Goal: Information Seeking & Learning: Learn about a topic

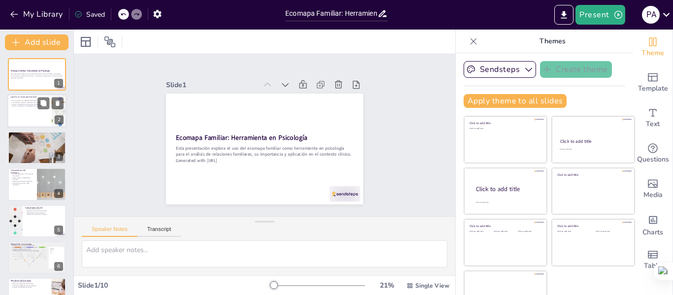
click at [15, 113] on div at bounding box center [36, 111] width 59 height 33
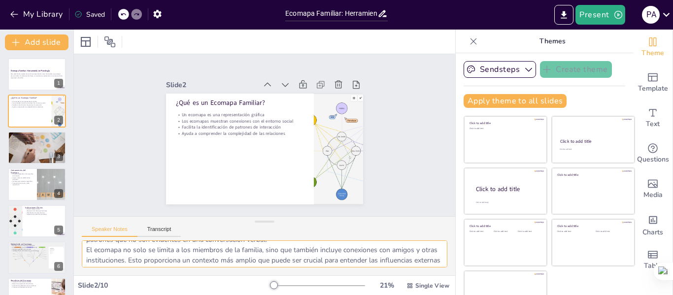
scroll to position [96, 0]
drag, startPoint x: 86, startPoint y: 250, endPoint x: 252, endPoint y: 275, distance: 167.9
click at [252, 275] on div "Un ecomapa permite representar de manera visual las relaciones familiares, faci…" at bounding box center [264, 257] width 381 height 35
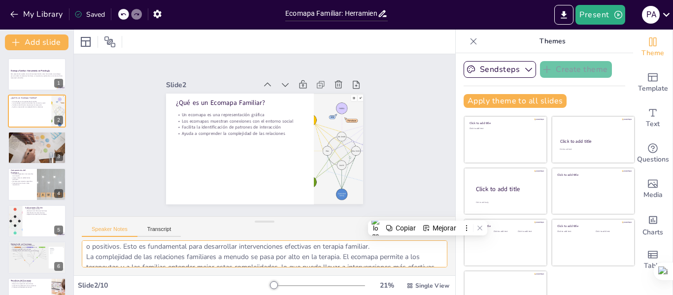
scroll to position [56, 0]
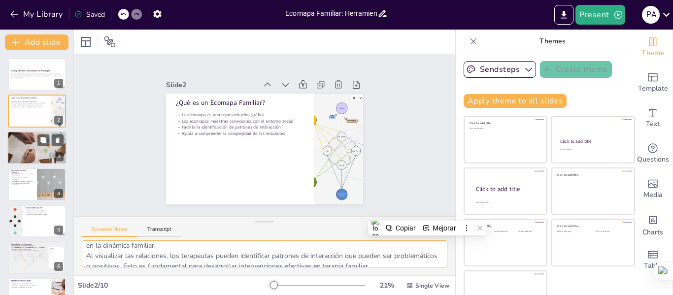
click at [26, 141] on p "Ayuda a desarrollar estrategias personalizadas" at bounding box center [36, 141] width 53 height 2
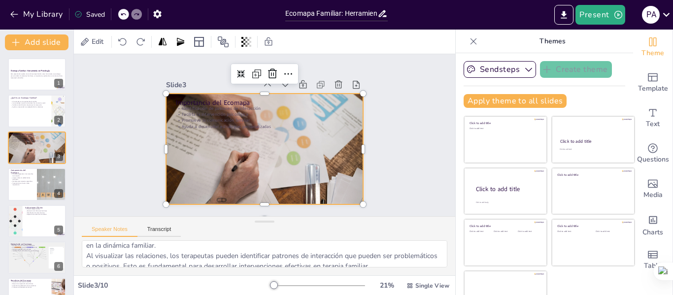
click at [217, 94] on div at bounding box center [264, 149] width 197 height 132
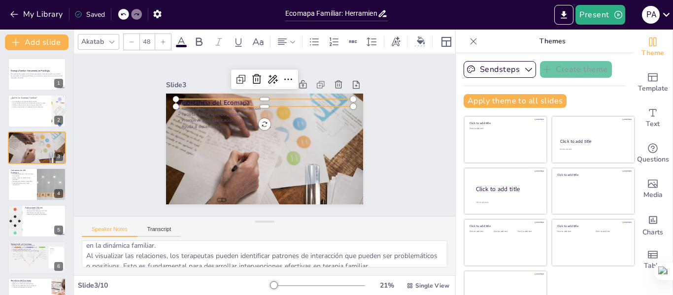
click at [219, 98] on p "Importancia del Ecomapa" at bounding box center [264, 102] width 177 height 9
click at [243, 98] on p "Importancia del Ecomapa" at bounding box center [264, 102] width 177 height 9
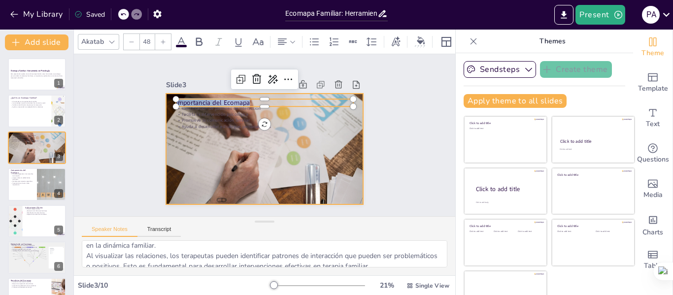
drag, startPoint x: 243, startPoint y: 98, endPoint x: 155, endPoint y: 101, distance: 87.8
click at [166, 101] on div "Identificación de patrones de interacción Facilita la intervención psicológica …" at bounding box center [264, 149] width 197 height 111
copy p "Importancia del Ecomapa"
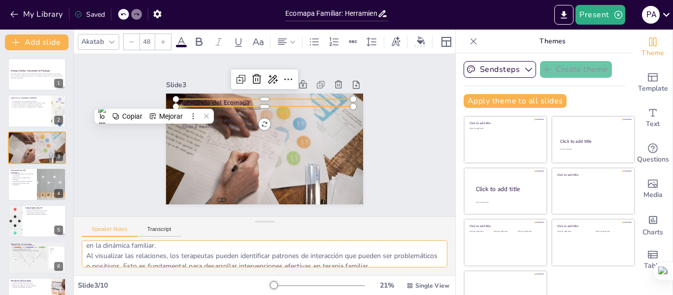
click at [143, 252] on textarea "La identificación de patrones es crucial para entender la dinámica familiar. Lo…" at bounding box center [265, 253] width 366 height 27
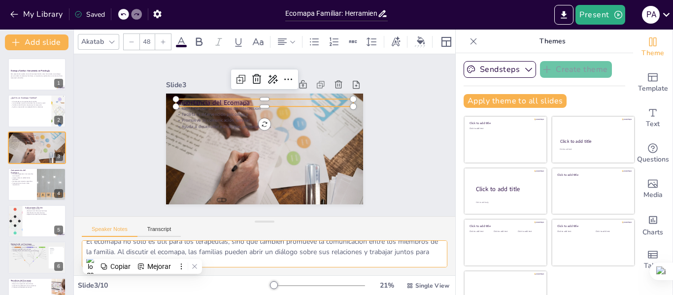
scroll to position [101, 0]
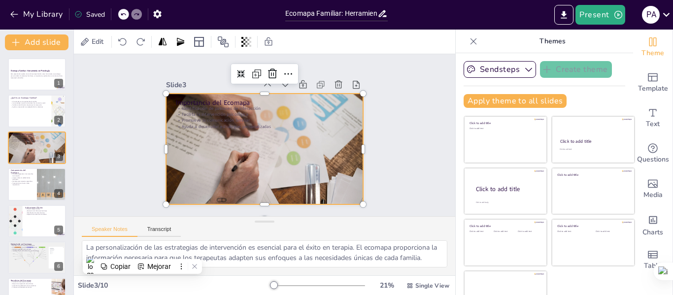
click at [289, 167] on div at bounding box center [264, 149] width 197 height 132
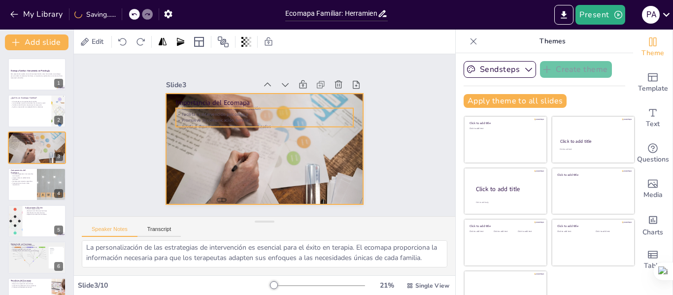
drag, startPoint x: 352, startPoint y: 109, endPoint x: 341, endPoint y: 106, distance: 11.7
click at [341, 106] on p "Identificación de patrones de interacción" at bounding box center [264, 108] width 177 height 6
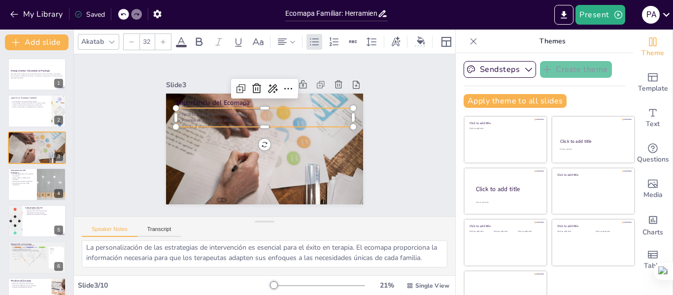
click at [341, 106] on div "Importancia del Ecomapa Identificación de patrones de interacción Facilita la i…" at bounding box center [264, 149] width 197 height 111
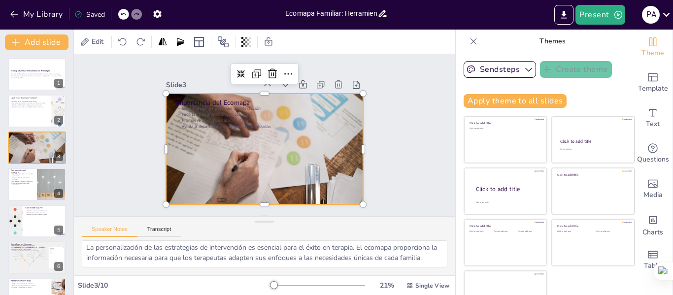
click at [345, 98] on div at bounding box center [264, 149] width 197 height 132
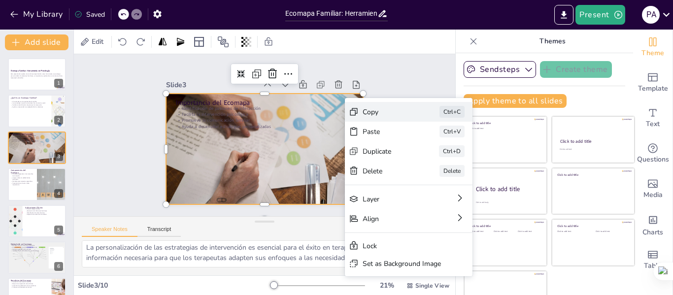
click at [370, 113] on div "Copy" at bounding box center [387, 111] width 49 height 9
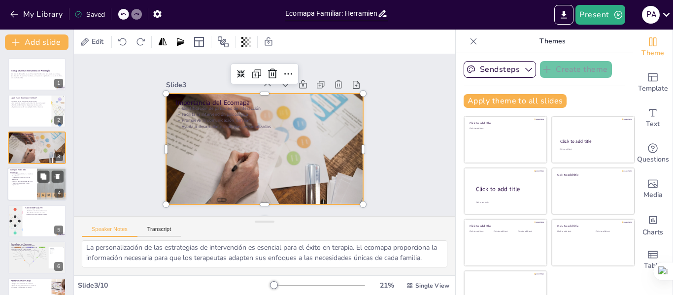
click at [19, 180] on p "Símbolos para aspectos específicos" at bounding box center [22, 181] width 24 height 2
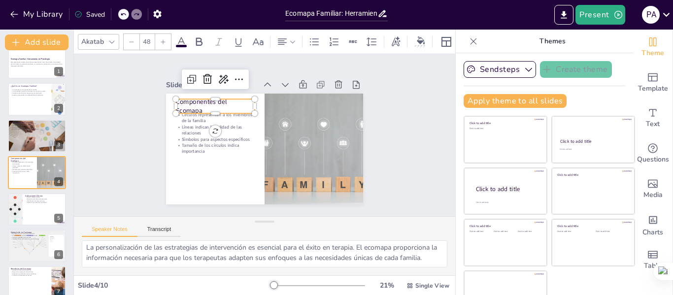
click at [194, 103] on p "Componentes del Ecomapa" at bounding box center [215, 106] width 79 height 18
click at [196, 106] on p "Componentes del Ecomapa" at bounding box center [215, 106] width 79 height 18
click at [192, 104] on p "Componentes del Ecomapa" at bounding box center [215, 106] width 79 height 18
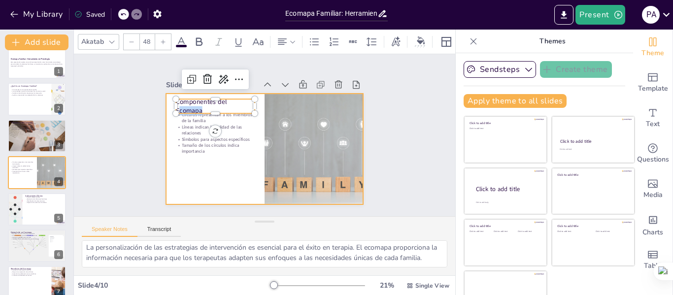
drag, startPoint x: 194, startPoint y: 106, endPoint x: 158, endPoint y: 98, distance: 36.9
click at [166, 98] on div "Círculos representan a los miembros de la familia Líneas indican la calidad de …" at bounding box center [264, 149] width 197 height 111
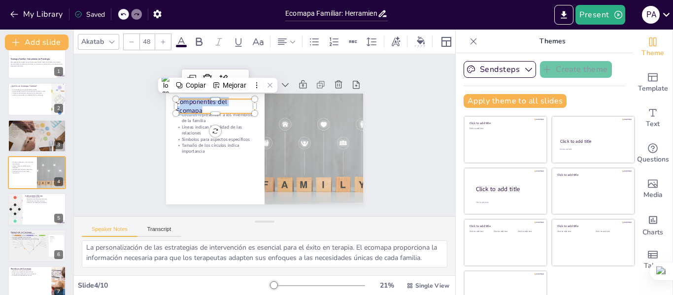
copy p "omponentes del Ecomapa"
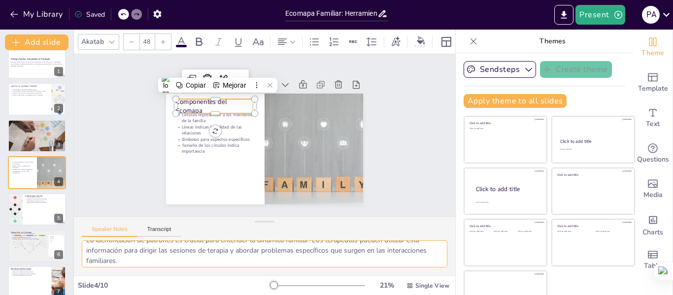
scroll to position [0, 0]
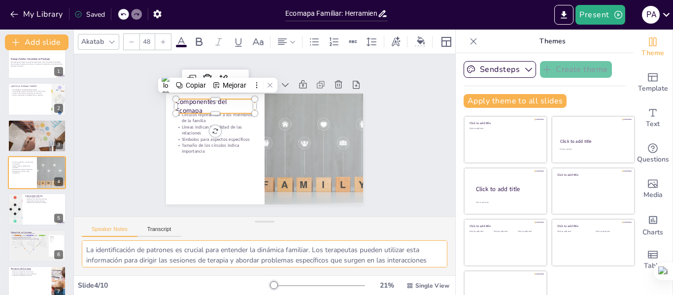
drag, startPoint x: 133, startPoint y: 264, endPoint x: 77, endPoint y: 236, distance: 61.7
click at [77, 236] on div "Speaker Notes Transcript Los círculos son una representación visual fundamental…" at bounding box center [264, 245] width 381 height 59
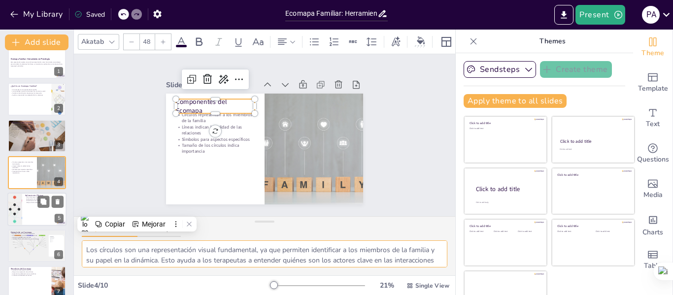
click at [33, 209] on div at bounding box center [36, 209] width 59 height 33
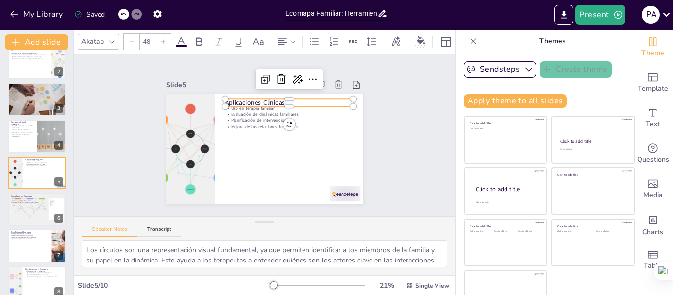
click at [282, 98] on p "Aplicaciones Clínicas" at bounding box center [289, 102] width 128 height 9
click at [293, 99] on p "Aplicaciones Clínicas" at bounding box center [289, 102] width 128 height 9
click at [292, 100] on p "Aplicaciones Clínicas" at bounding box center [289, 102] width 128 height 9
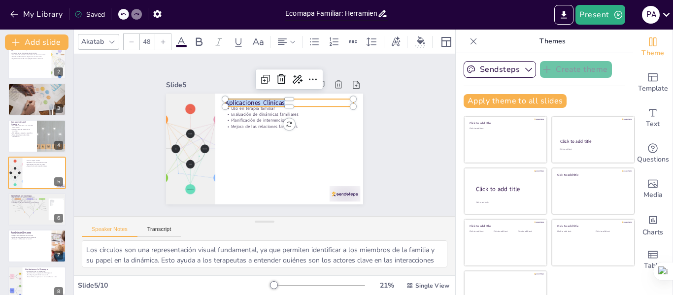
drag, startPoint x: 292, startPoint y: 100, endPoint x: 210, endPoint y: 96, distance: 81.9
click at [210, 96] on div "Uso en terapia familiar Evaluación de dinámicas familiares Planificación de int…" at bounding box center [264, 149] width 197 height 111
copy p "Aplicaciones Clínicas"
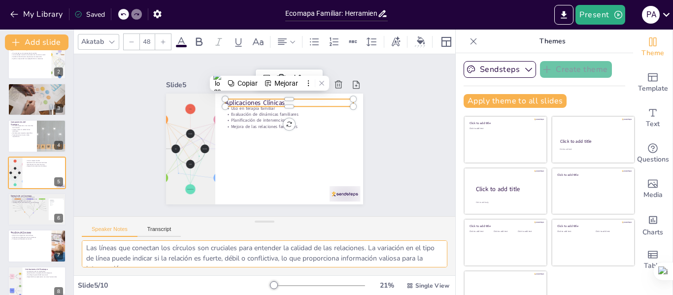
scroll to position [106, 0]
drag, startPoint x: 86, startPoint y: 250, endPoint x: 212, endPoint y: 276, distance: 128.9
click at [212, 276] on div "Akatab 48 Slide 1 Ecomapa Familiar: Herramienta en Psicología Esta presentación…" at bounding box center [264, 163] width 381 height 266
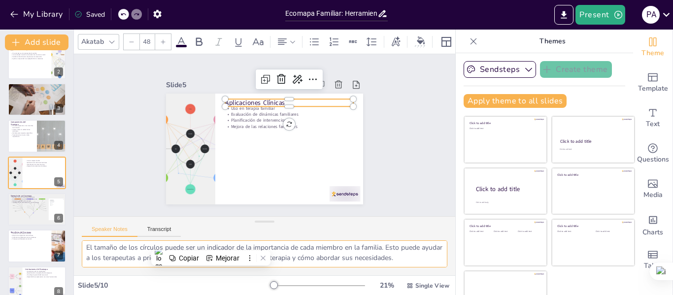
type textarea "El uso del ecomapa en terapia familiar es fundamental, ya que permite a los ter…"
click at [16, 203] on p "Importancia de cada elemento en el ecomapa" at bounding box center [36, 202] width 53 height 2
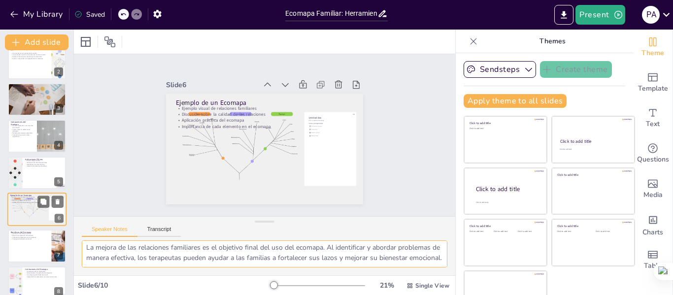
scroll to position [75, 0]
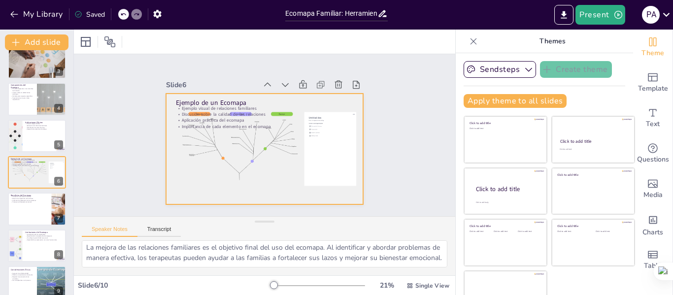
click at [237, 148] on div at bounding box center [264, 149] width 197 height 132
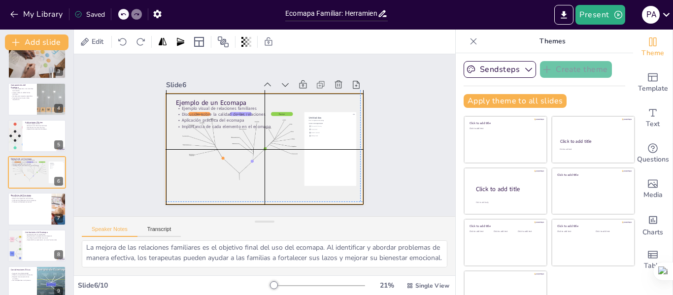
click at [236, 145] on div at bounding box center [264, 149] width 197 height 132
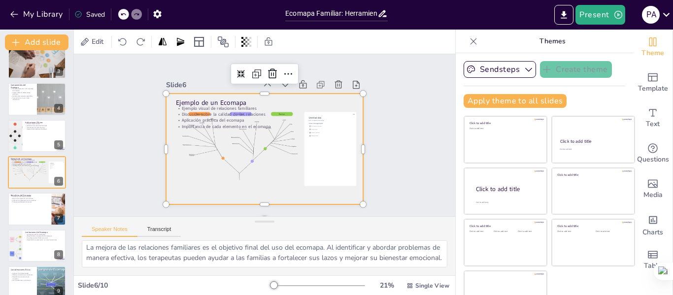
scroll to position [16, 0]
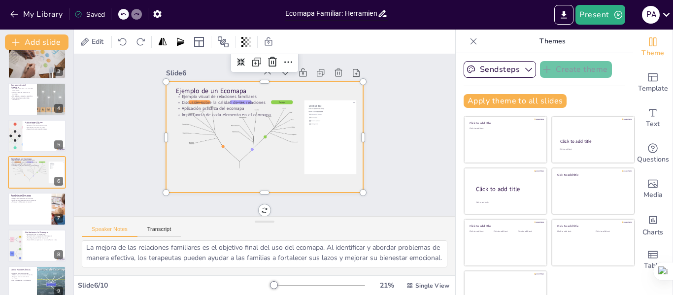
click at [0, 0] on sider-quick-compose-btn at bounding box center [0, 0] width 0 height 0
click at [14, 205] on div at bounding box center [36, 209] width 59 height 33
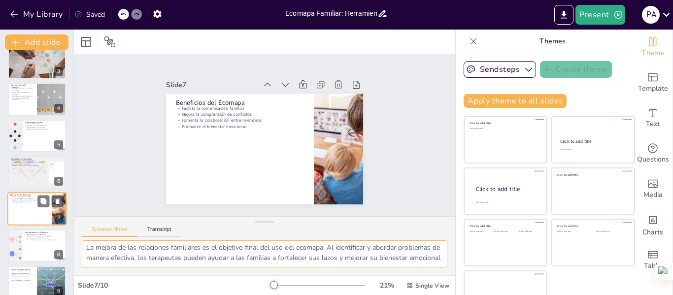
scroll to position [106, 0]
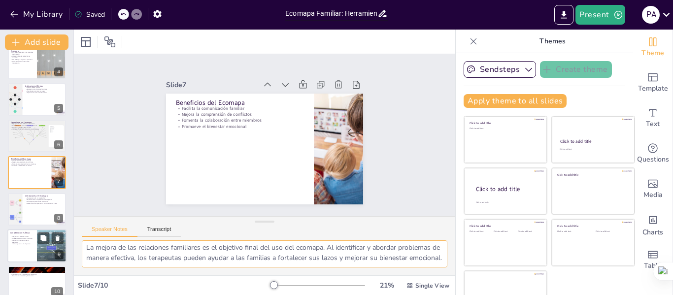
click at [12, 241] on p "Respetar la autonomía de los miembros" at bounding box center [22, 240] width 24 height 3
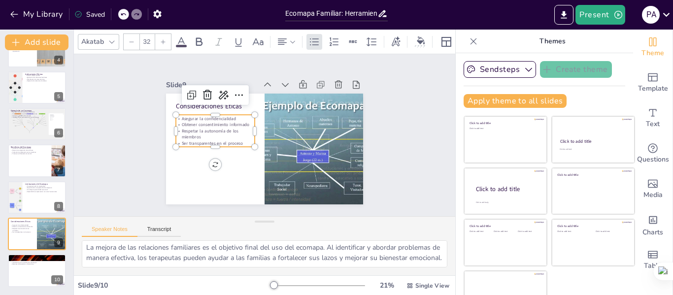
click at [218, 130] on p "Respetar la autonomía de los miembros" at bounding box center [215, 134] width 79 height 12
click at [32, 253] on div "Ecomapa Familiar: Herramienta en Psicología Esta presentación explora el uso de…" at bounding box center [36, 106] width 73 height 363
click at [31, 258] on p "Herramienta valiosa en psicología" at bounding box center [36, 259] width 53 height 2
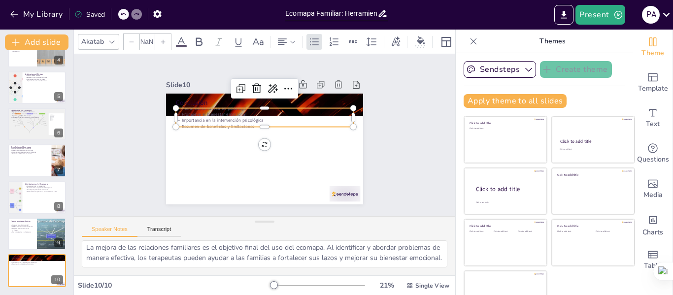
type input "32"
click at [224, 106] on p "Herramienta valiosa en psicología" at bounding box center [264, 108] width 177 height 6
click at [241, 113] on p "Promueve el bienestar emocional" at bounding box center [264, 114] width 177 height 6
click at [377, 114] on div "Slide 1 Ecomapa Familiar: Herramienta en Psicología Esta presentación explora e…" at bounding box center [264, 135] width 252 height 138
